Goal: Obtain resource: Download file/media

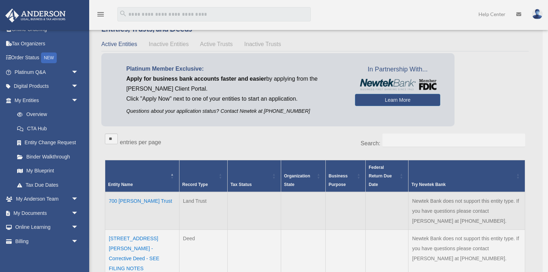
scroll to position [27, 0]
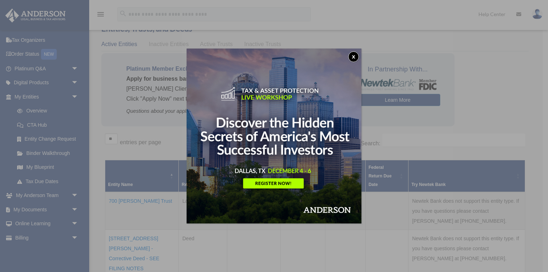
click at [350, 56] on button "x" at bounding box center [353, 56] width 11 height 11
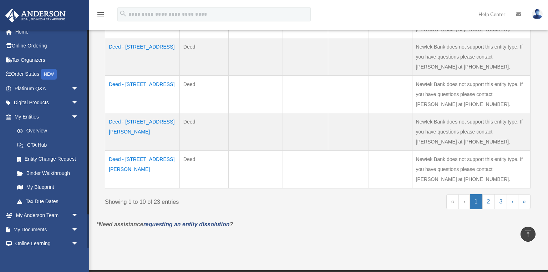
scroll to position [0, 0]
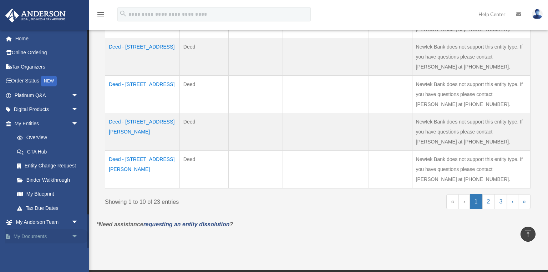
click at [22, 236] on link "My Documents arrow_drop_down" at bounding box center [47, 236] width 84 height 14
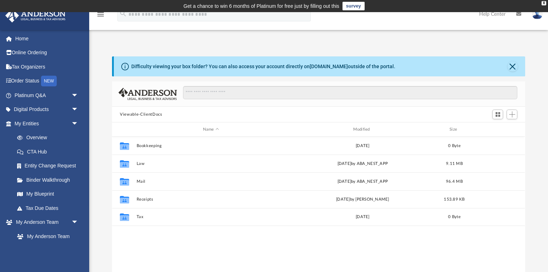
scroll to position [162, 413]
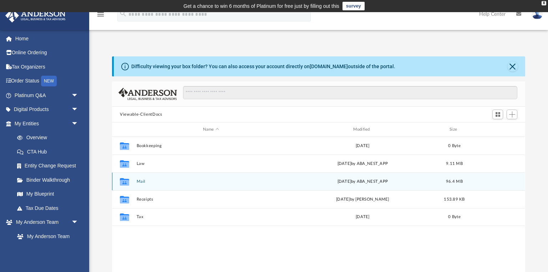
click at [129, 183] on icon "grid" at bounding box center [124, 183] width 9 height 6
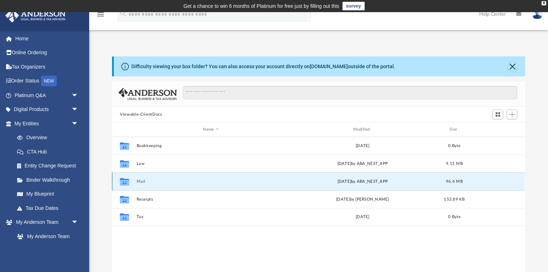
click at [126, 182] on icon "grid" at bounding box center [124, 181] width 9 height 7
click at [136, 181] on div "Collaborated Folder Mail Thu Oct 2 2025 by ABA_NEST_APP 96.4 MB" at bounding box center [318, 181] width 413 height 18
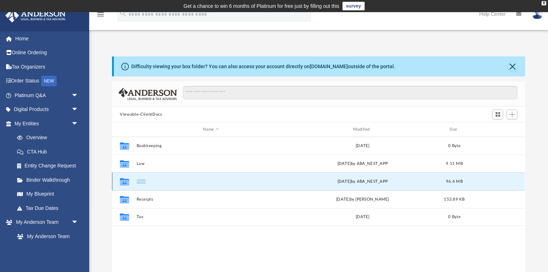
click at [136, 181] on div "Collaborated Folder Mail Thu Oct 2 2025 by ABA_NEST_APP 96.4 MB" at bounding box center [318, 181] width 413 height 18
click at [150, 183] on button "Mail" at bounding box center [211, 181] width 149 height 5
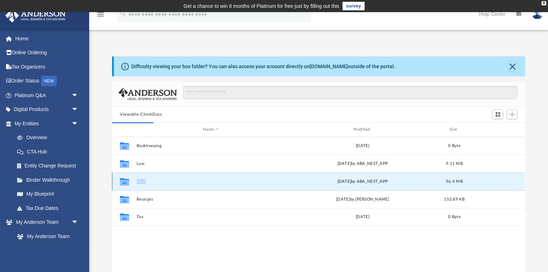
click at [305, 183] on div "Thu Oct 2 2025 by ABA_NEST_APP" at bounding box center [362, 181] width 149 height 6
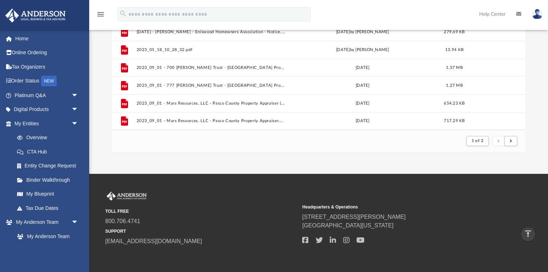
scroll to position [132, 0]
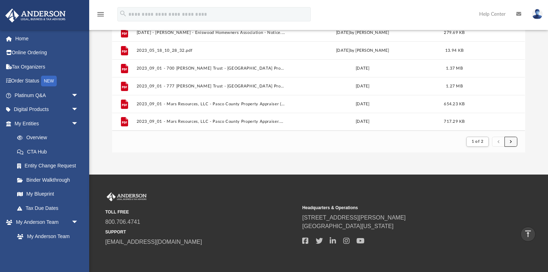
click at [511, 142] on span "submit" at bounding box center [511, 142] width 2 height 4
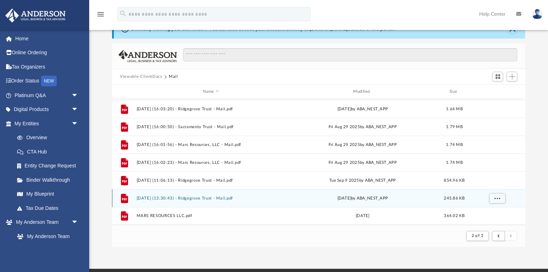
scroll to position [39, 0]
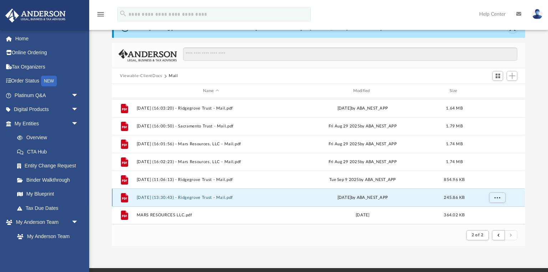
click at [199, 196] on button "2025.10.02 (13:30:43) - Ridgegrove Trust - Mail.pdf" at bounding box center [211, 197] width 149 height 5
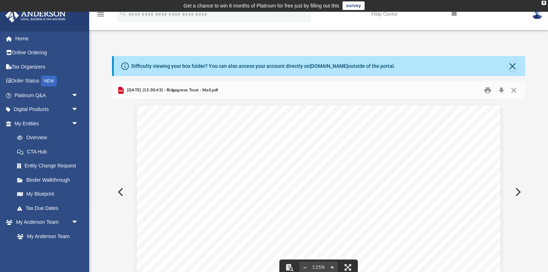
scroll to position [0, 0]
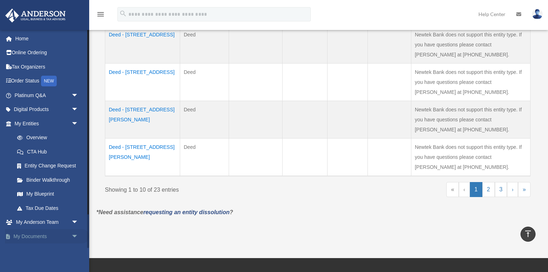
scroll to position [421, 0]
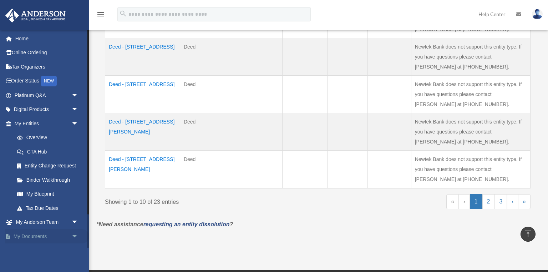
click at [39, 235] on link "My Documents arrow_drop_down" at bounding box center [47, 236] width 84 height 14
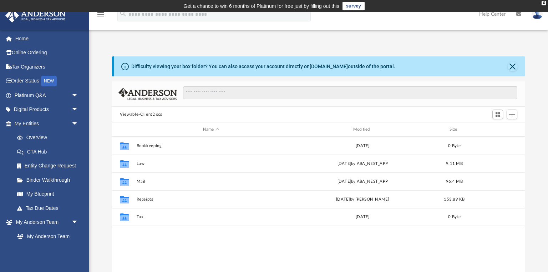
scroll to position [162, 413]
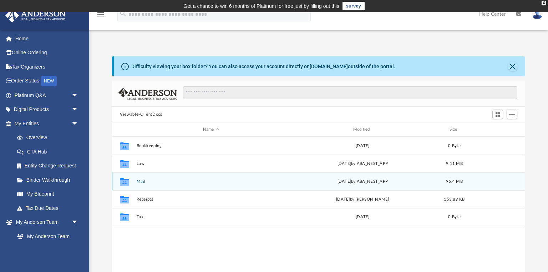
click at [134, 182] on div "Collaborated Folder Mail Thu Oct 2 2025 by ABA_NEST_APP 96.4 MB" at bounding box center [318, 181] width 413 height 18
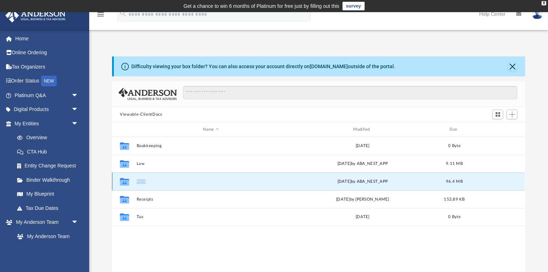
click at [134, 182] on div "Collaborated Folder Mail [DATE] by ABA_NEST_APP 96.4 MB" at bounding box center [318, 181] width 413 height 18
click at [151, 183] on button "Mail" at bounding box center [211, 181] width 149 height 5
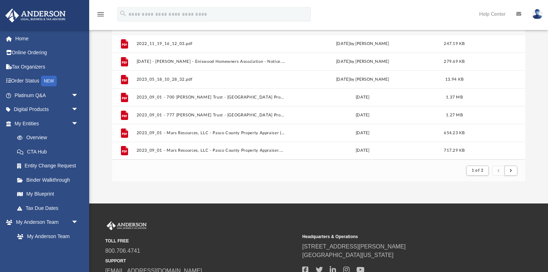
scroll to position [144, 0]
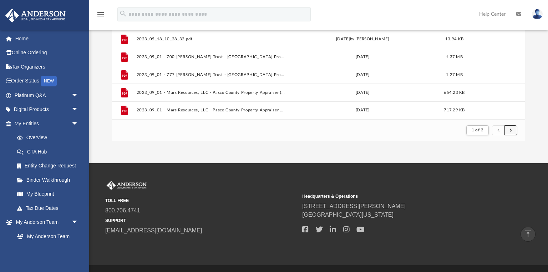
click at [513, 130] on button "submit" at bounding box center [511, 130] width 13 height 10
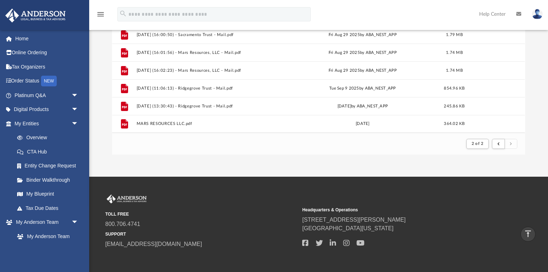
scroll to position [691, 0]
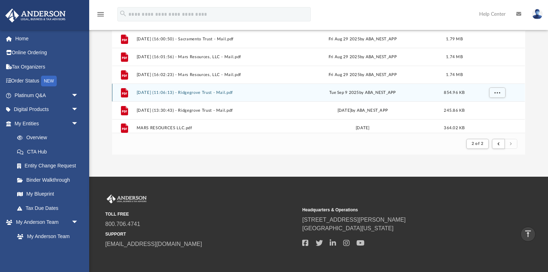
click at [241, 91] on button "2025.09.09 (11:06:13) - Ridgegrove Trust - Mail.pdf" at bounding box center [211, 92] width 149 height 5
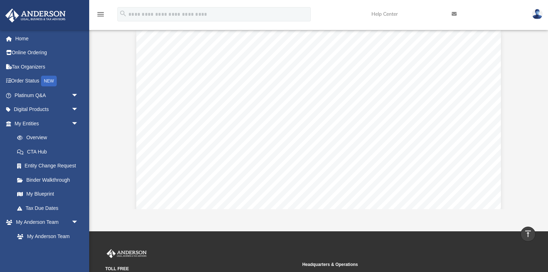
scroll to position [0, 0]
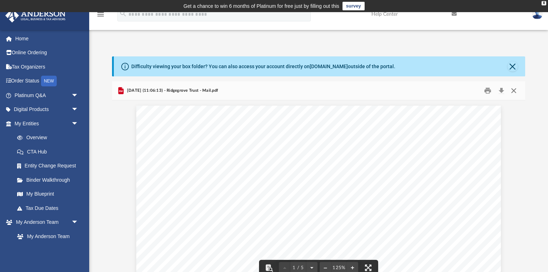
click at [516, 90] on button "Close" at bounding box center [514, 90] width 13 height 11
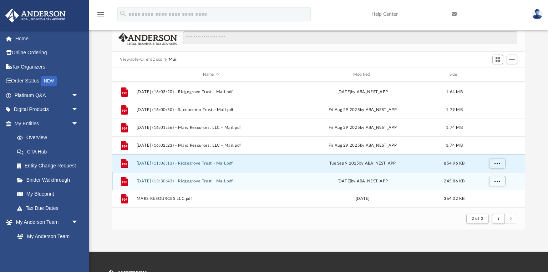
scroll to position [57, 0]
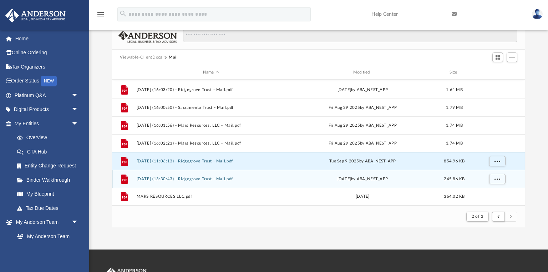
click at [323, 178] on div "Thu Oct 2 2025 by ABA_NEST_APP" at bounding box center [362, 179] width 149 height 6
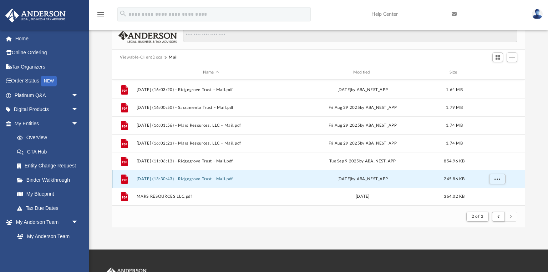
click at [323, 178] on div "Thu Oct 2 2025 by ABA_NEST_APP" at bounding box center [362, 179] width 149 height 6
click at [261, 178] on button "2025.10.02 (13:30:43) - Ridgegrove Trust - Mail.pdf" at bounding box center [211, 179] width 149 height 5
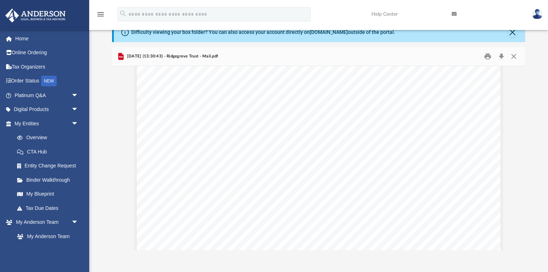
scroll to position [40, 0]
